Goal: Task Accomplishment & Management: Manage account settings

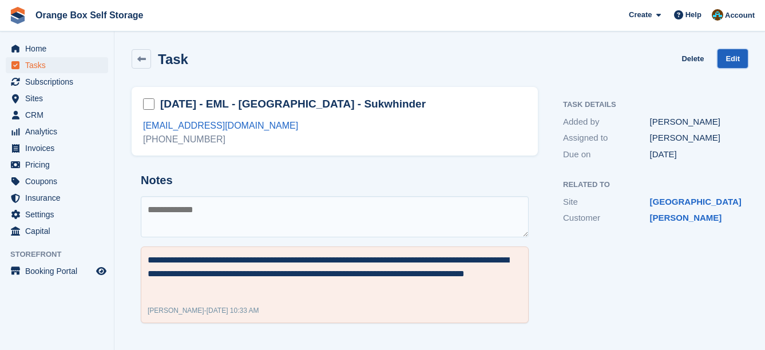
click at [733, 65] on link "Edit" at bounding box center [732, 58] width 30 height 19
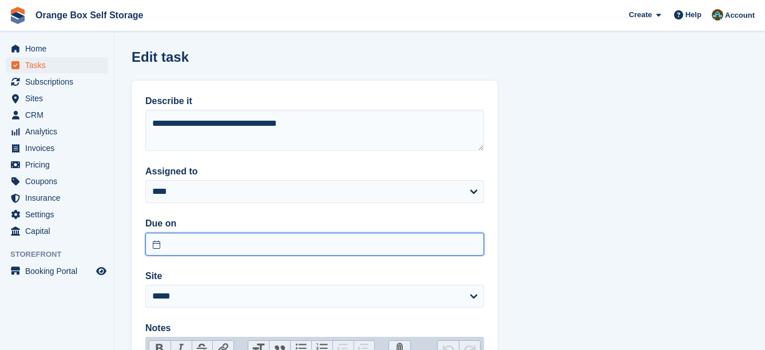
click at [305, 250] on input "text" at bounding box center [314, 244] width 339 height 23
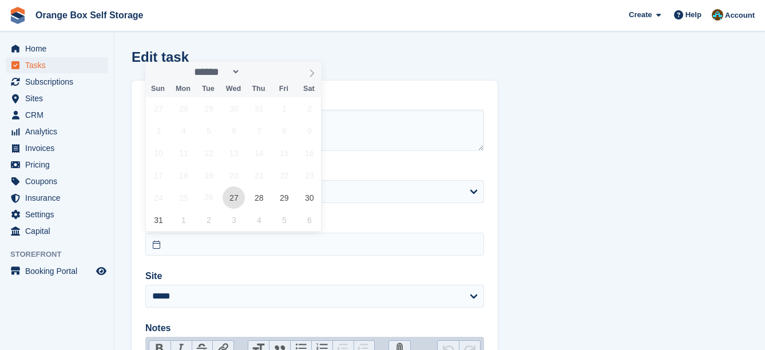
click at [236, 200] on span "27" at bounding box center [233, 197] width 22 height 22
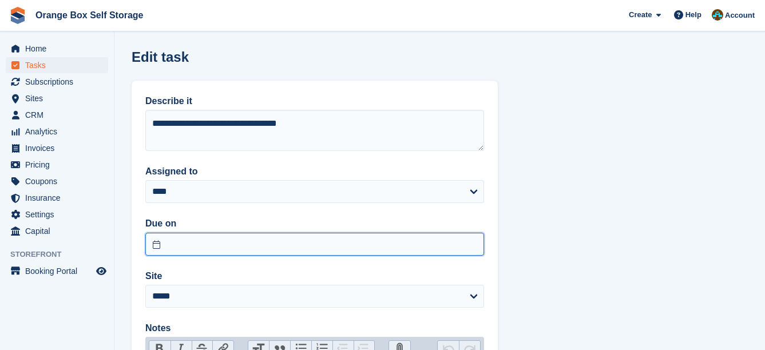
type input "**********"
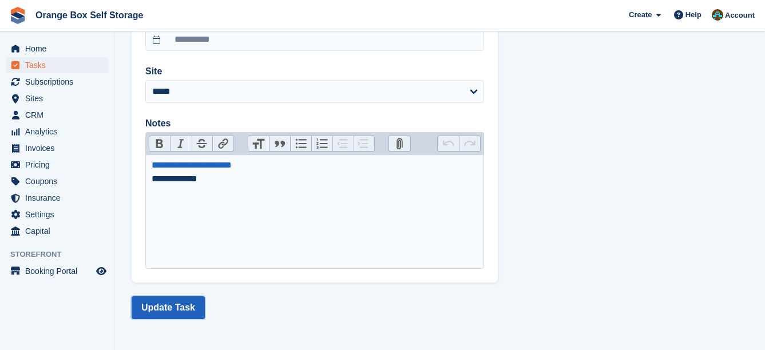
click at [189, 307] on button "Update Task" at bounding box center [168, 307] width 73 height 23
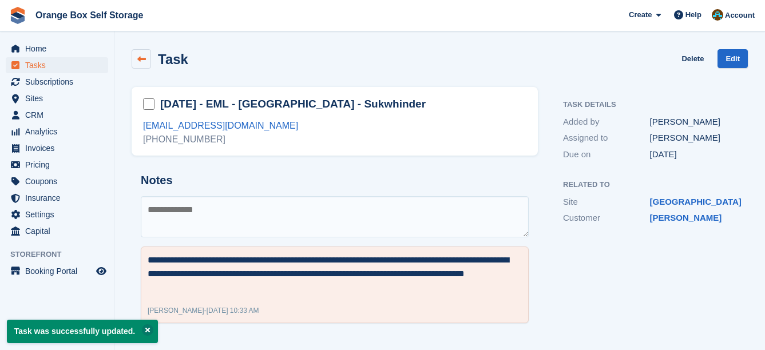
click at [144, 53] on link at bounding box center [141, 58] width 19 height 19
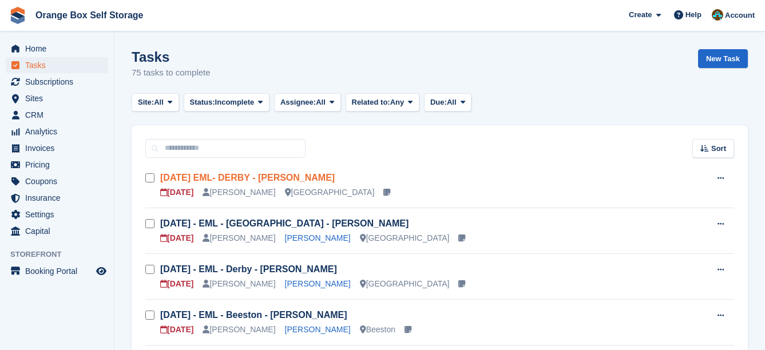
click at [289, 177] on link "[DATE] EML- DERBY - [PERSON_NAME]" at bounding box center [247, 178] width 174 height 10
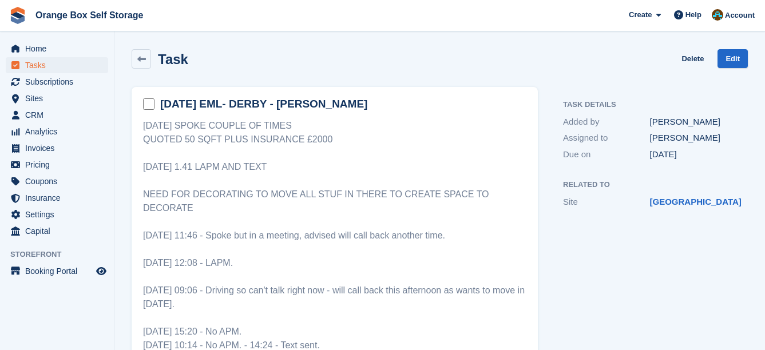
scroll to position [343, 0]
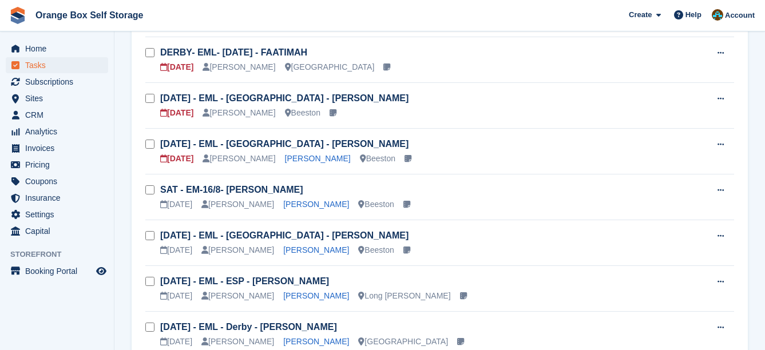
scroll to position [1372, 0]
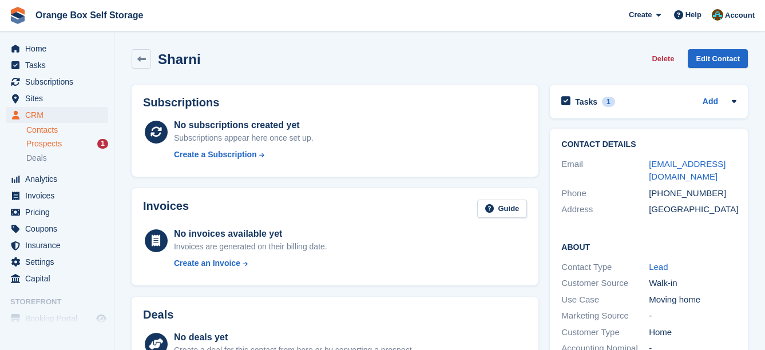
click at [58, 146] on span "Prospects" at bounding box center [43, 143] width 35 height 11
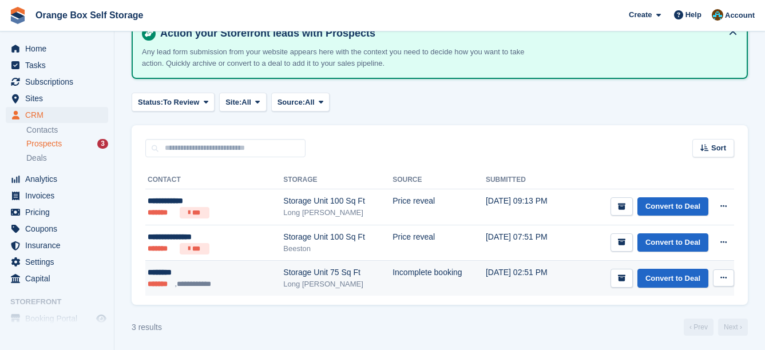
scroll to position [70, 0]
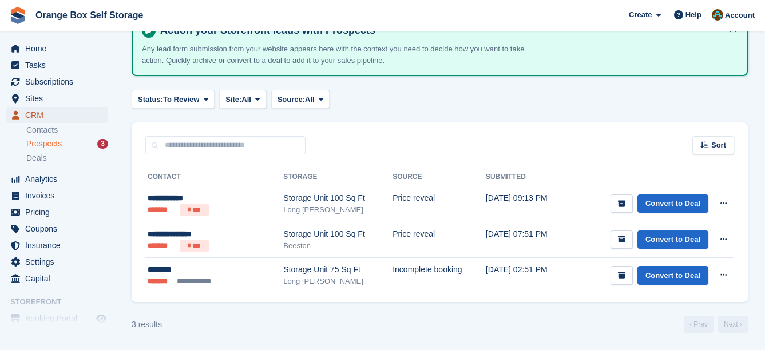
click at [43, 112] on span "CRM" at bounding box center [59, 115] width 69 height 16
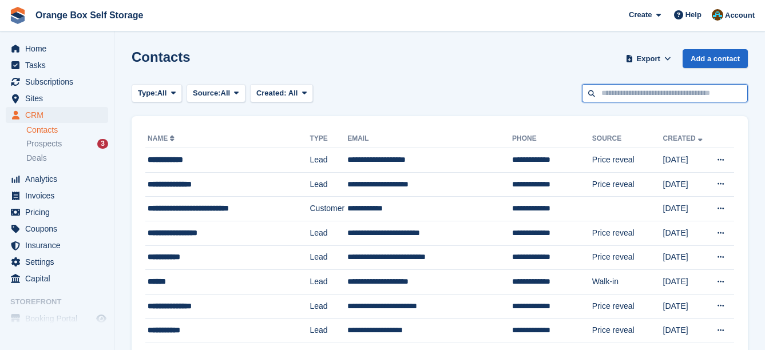
click at [645, 93] on input "text" at bounding box center [665, 93] width 166 height 19
type input "*******"
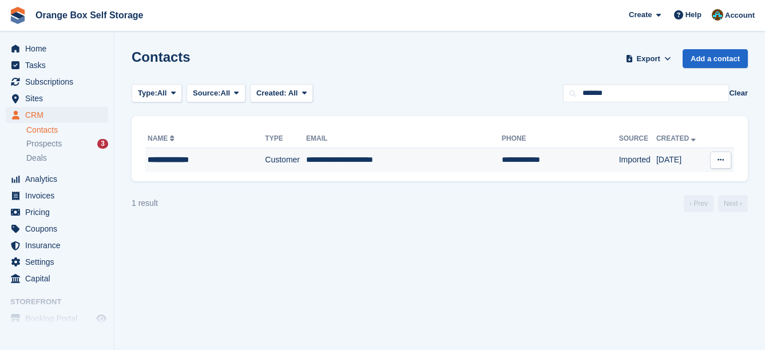
click at [265, 165] on td "Customer" at bounding box center [285, 160] width 41 height 24
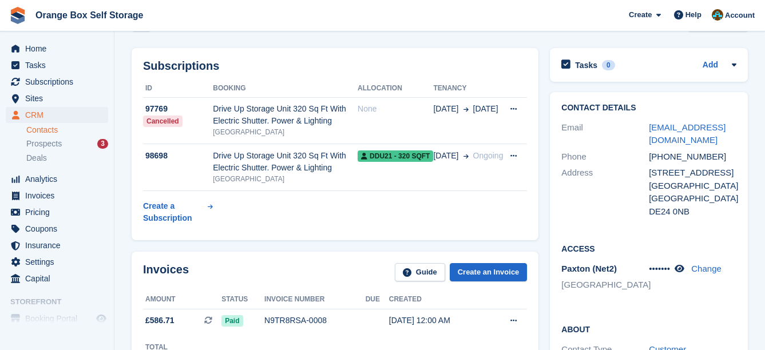
scroll to position [57, 0]
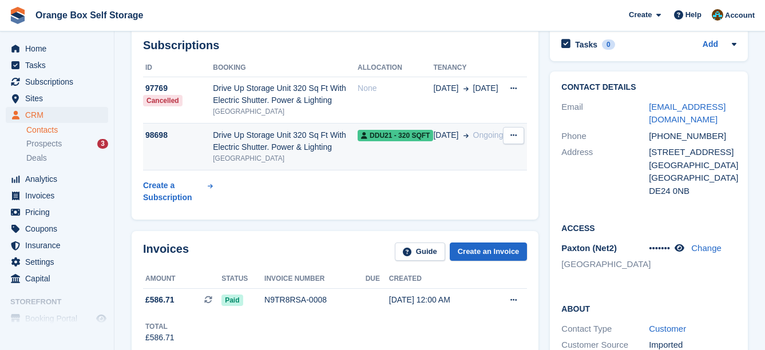
click at [315, 152] on div "Drive Up Storage Unit 320 Sq Ft With Electric Shutter. Power & Lighting" at bounding box center [285, 141] width 145 height 24
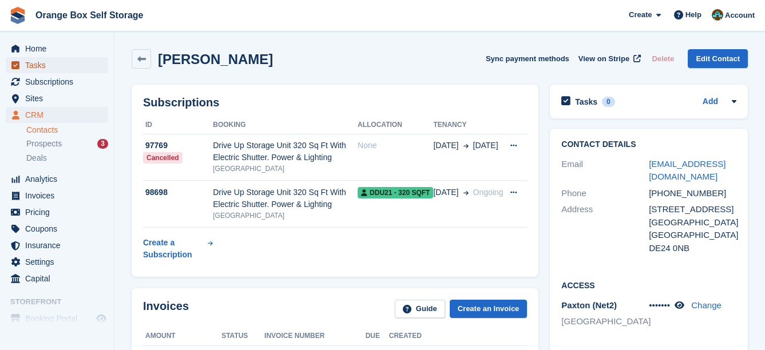
click at [52, 70] on span "Tasks" at bounding box center [59, 65] width 69 height 16
